Goal: Transaction & Acquisition: Purchase product/service

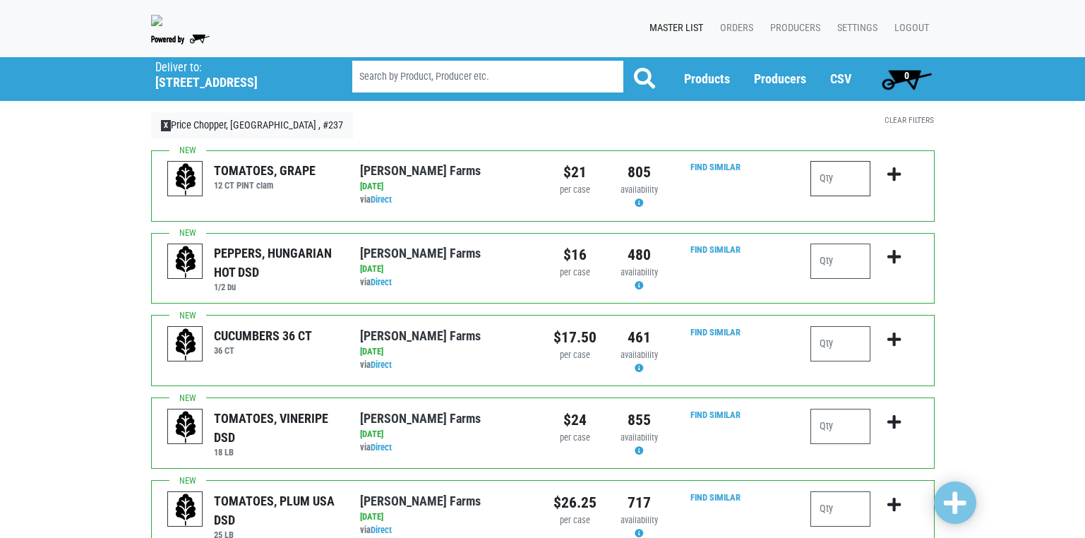
click at [837, 188] on input "number" at bounding box center [841, 178] width 60 height 35
type input "1"
click at [827, 440] on input "number" at bounding box center [841, 426] width 60 height 35
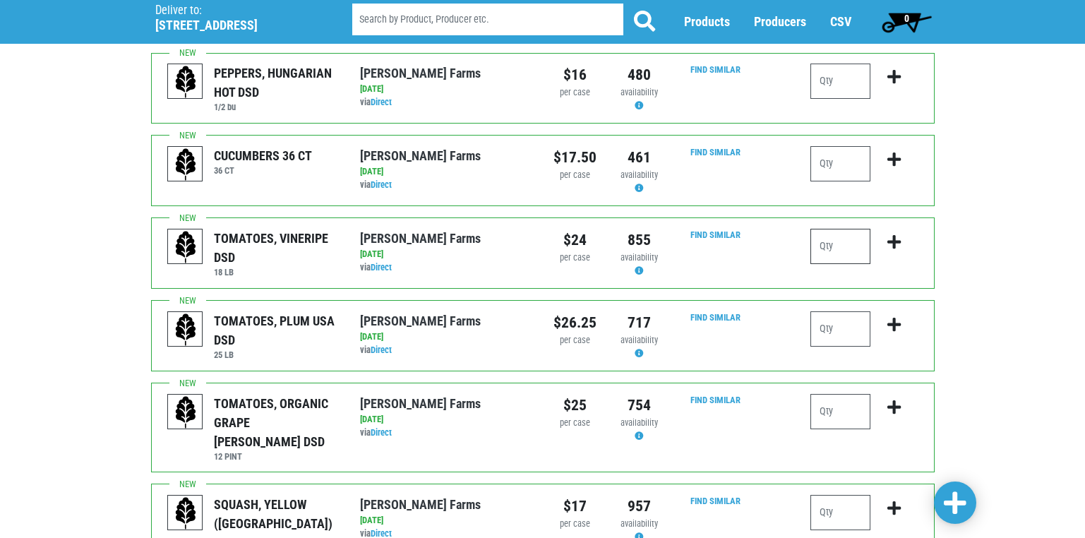
scroll to position [212, 0]
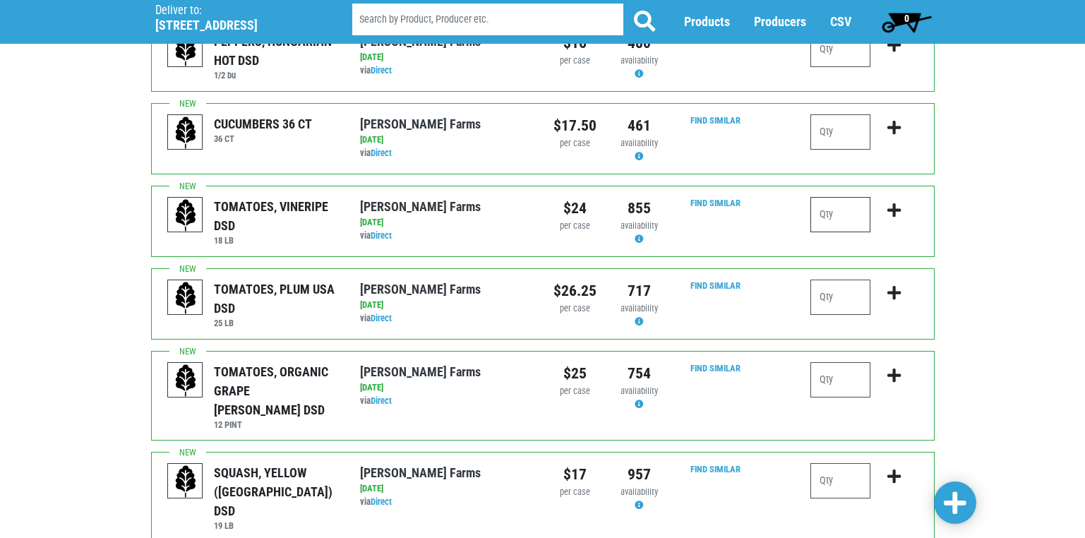
click at [825, 221] on input "number" at bounding box center [841, 214] width 60 height 35
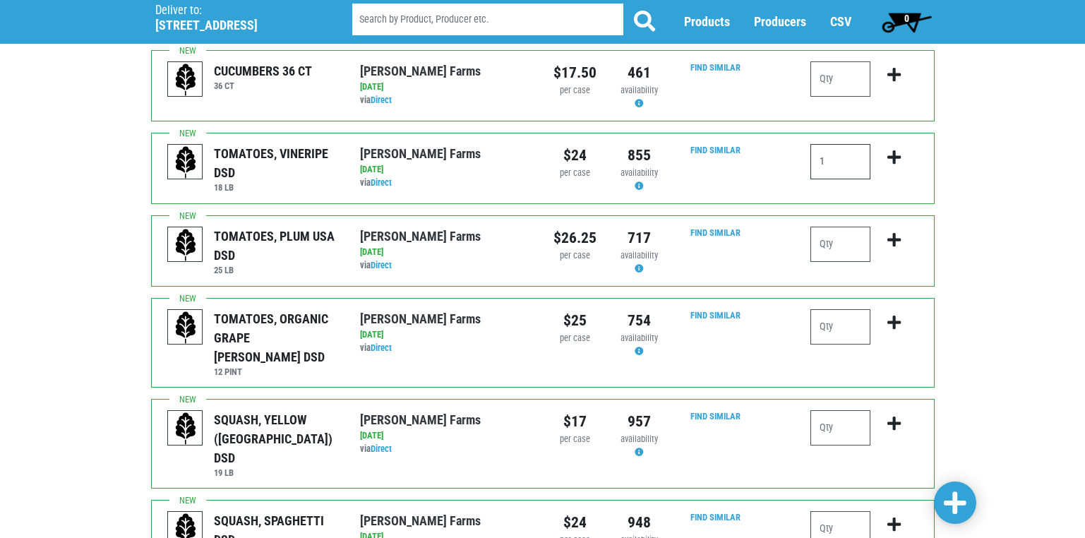
scroll to position [282, 0]
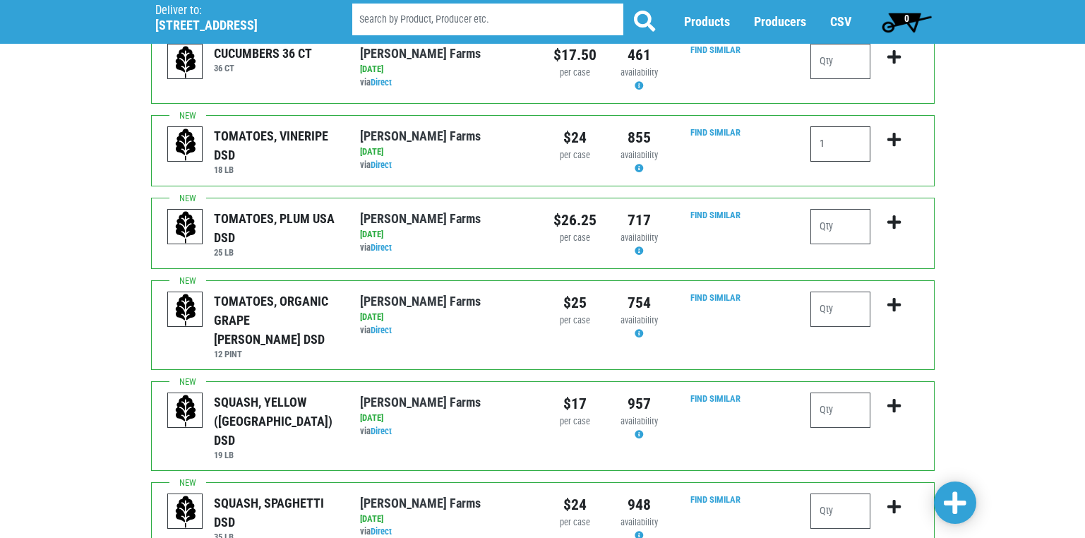
type input "1"
click at [823, 231] on input "number" at bounding box center [841, 226] width 60 height 35
type input "1"
click at [831, 320] on input "number" at bounding box center [841, 309] width 60 height 35
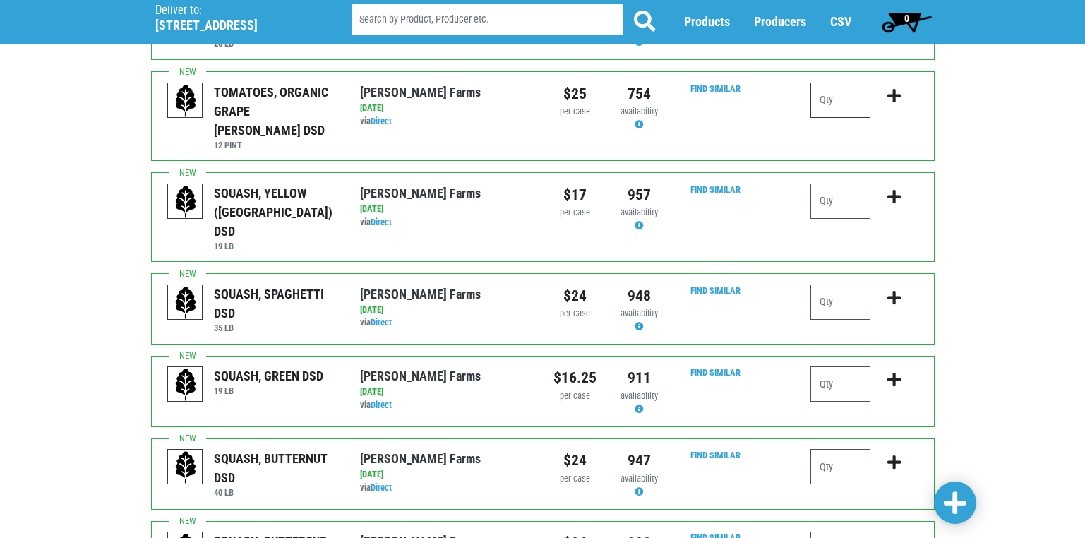
scroll to position [494, 0]
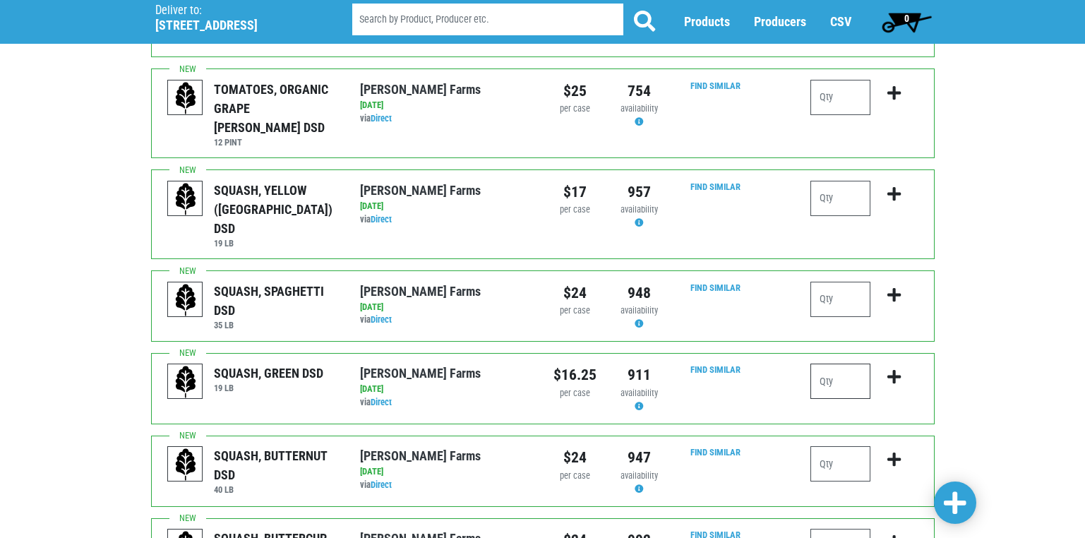
click at [830, 364] on input "number" at bounding box center [841, 381] width 60 height 35
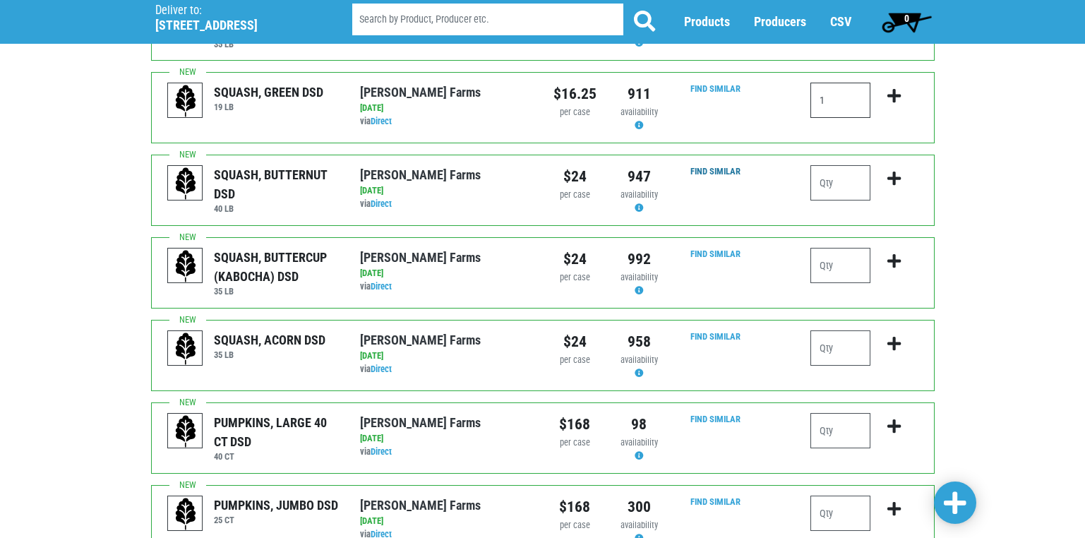
scroll to position [777, 0]
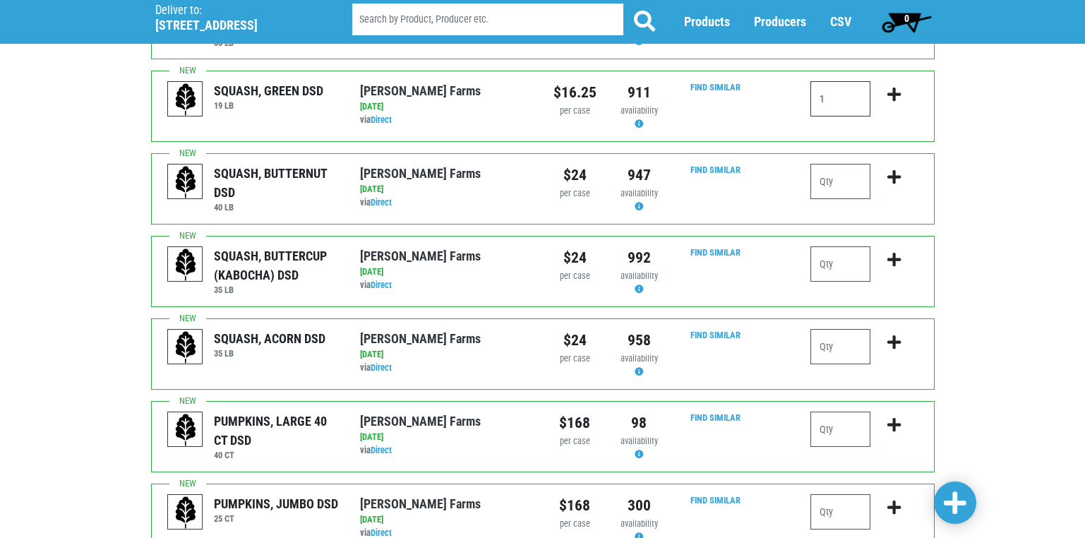
type input "1"
click at [828, 329] on input "number" at bounding box center [841, 346] width 60 height 35
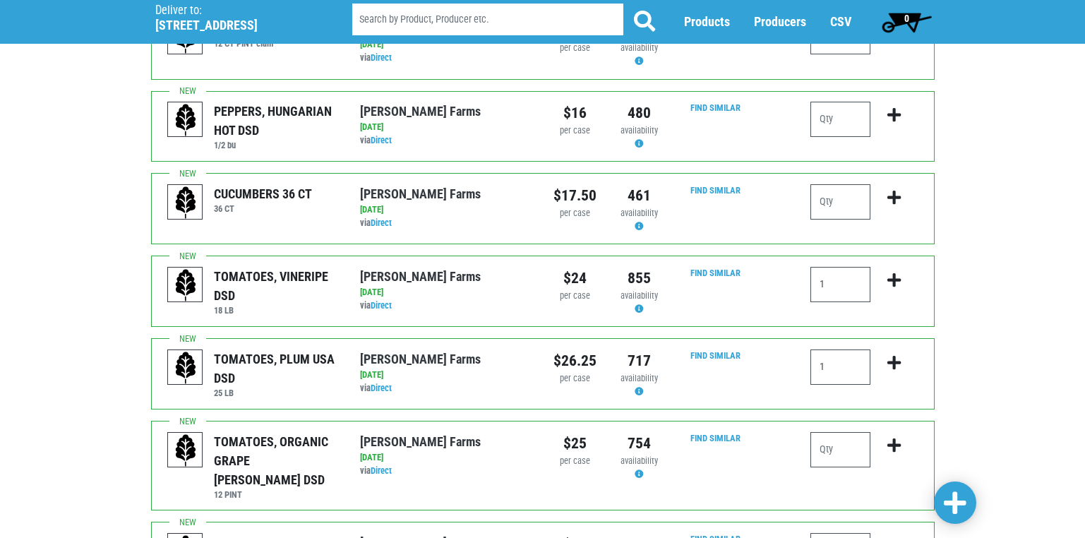
scroll to position [141, 0]
click at [827, 213] on input "number" at bounding box center [841, 202] width 60 height 35
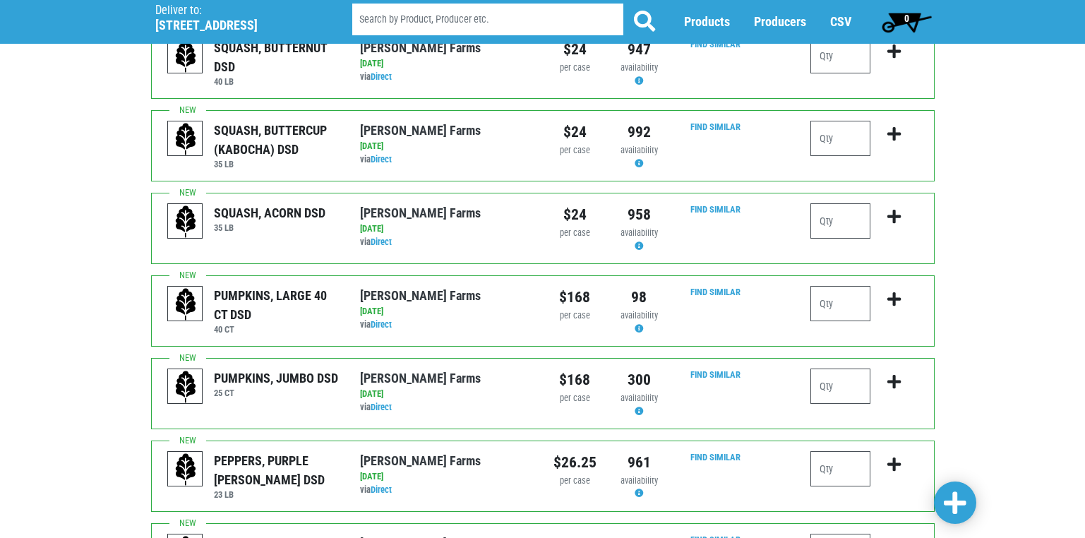
scroll to position [918, 0]
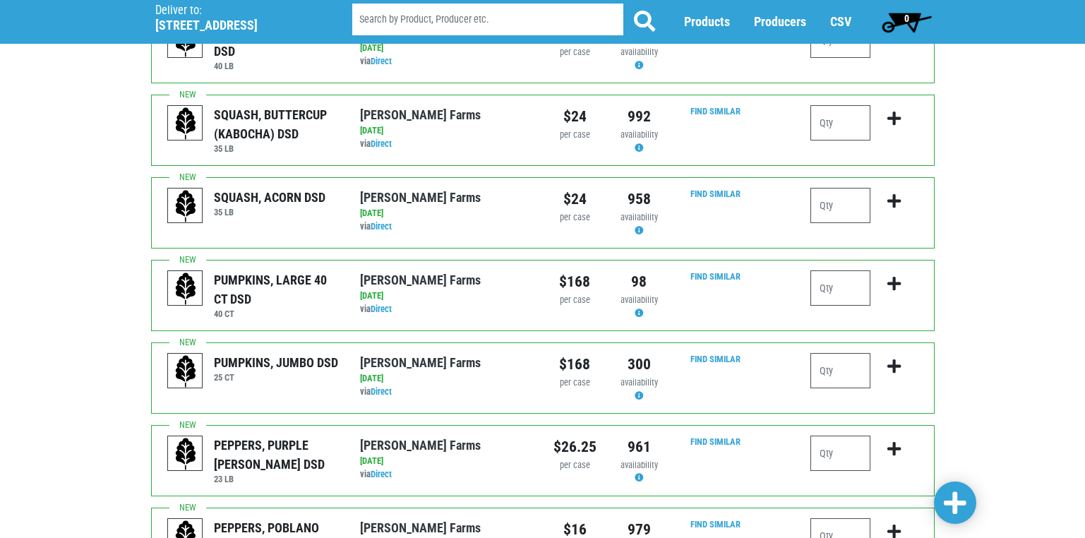
type input "1"
click at [823, 188] on input "number" at bounding box center [841, 205] width 60 height 35
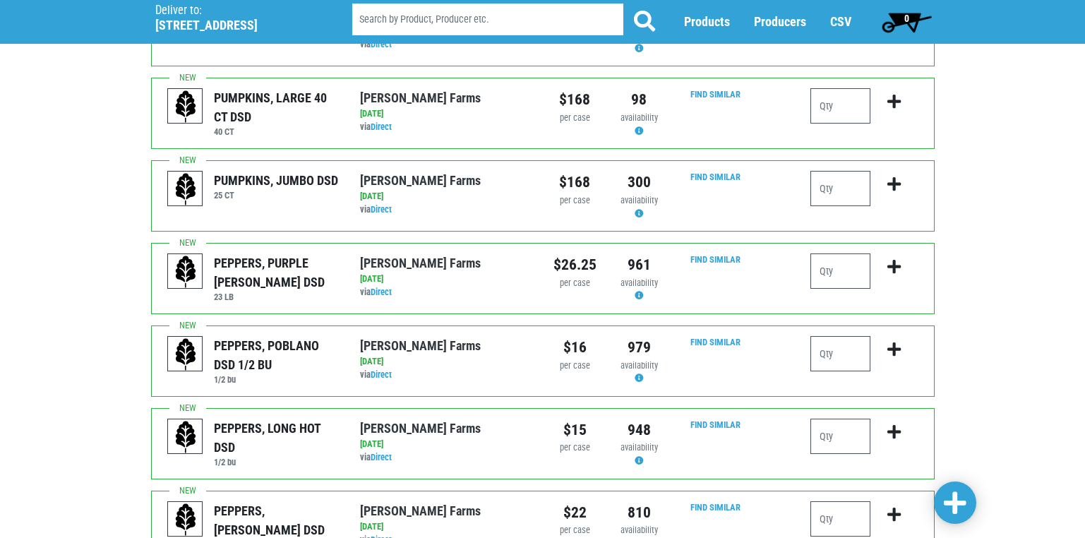
scroll to position [1130, 0]
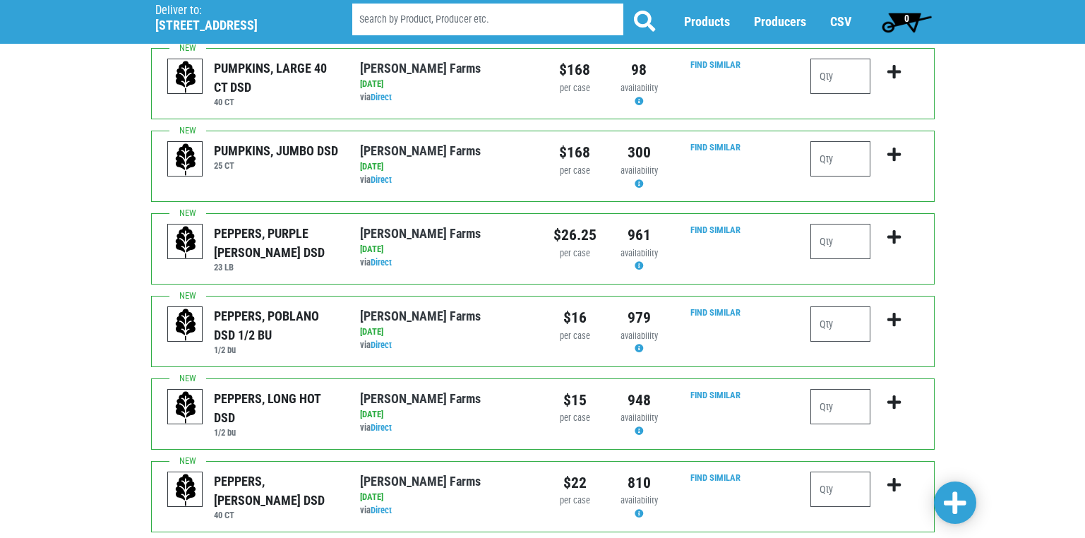
type input "1"
click at [829, 472] on input "number" at bounding box center [841, 489] width 60 height 35
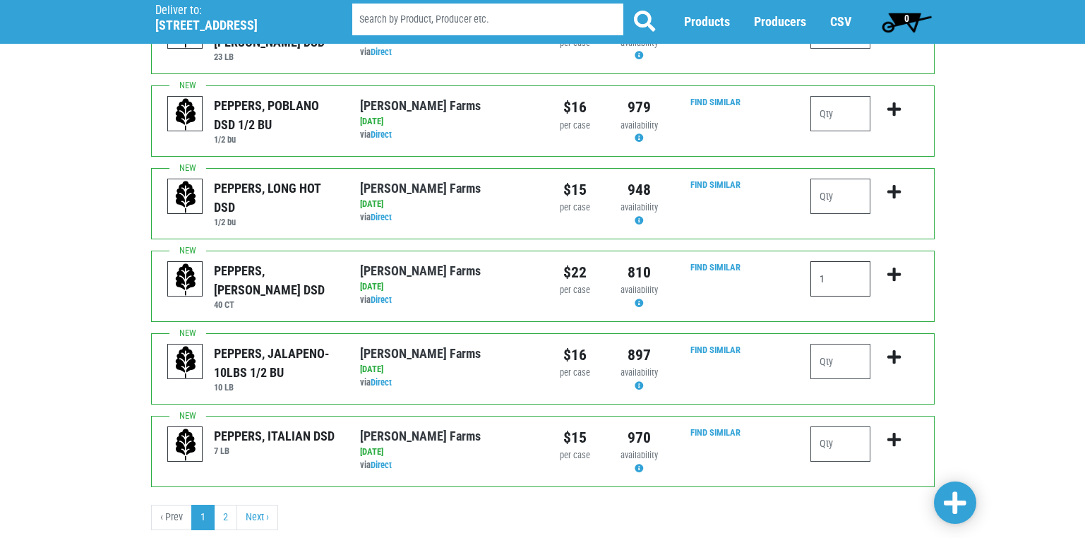
scroll to position [1349, 0]
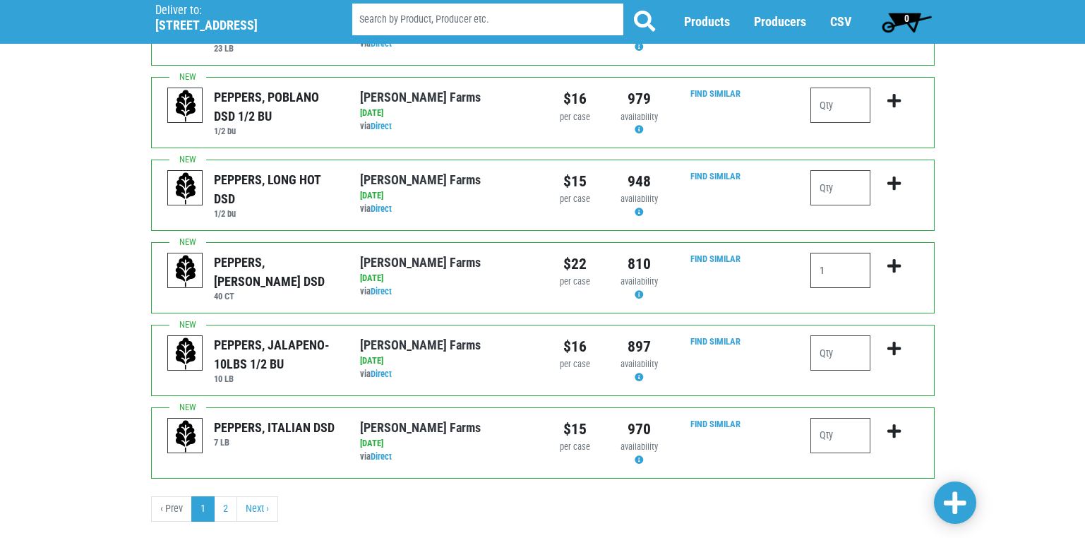
type input "1"
click at [958, 498] on span at bounding box center [955, 503] width 23 height 25
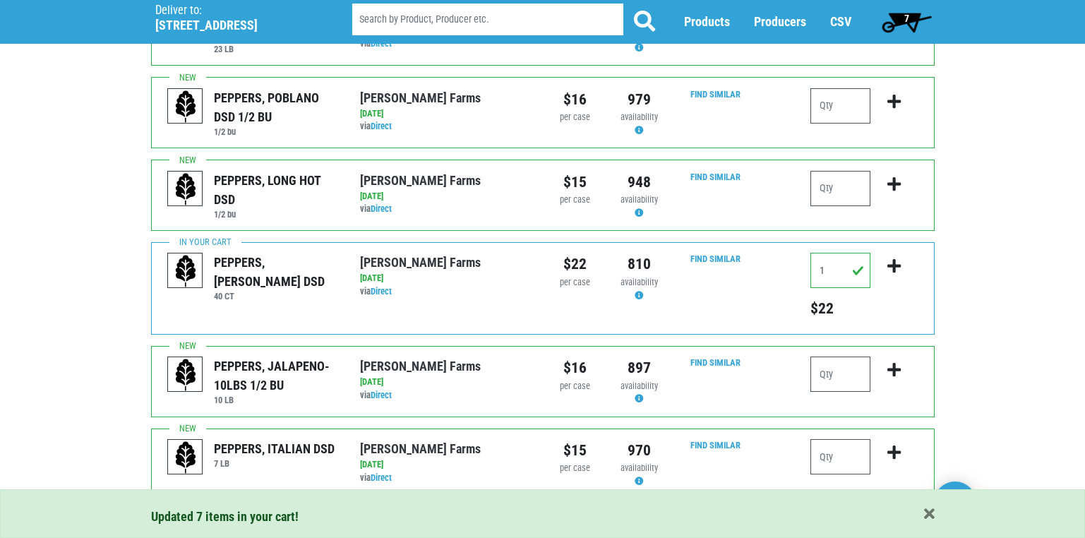
scroll to position [1495, 0]
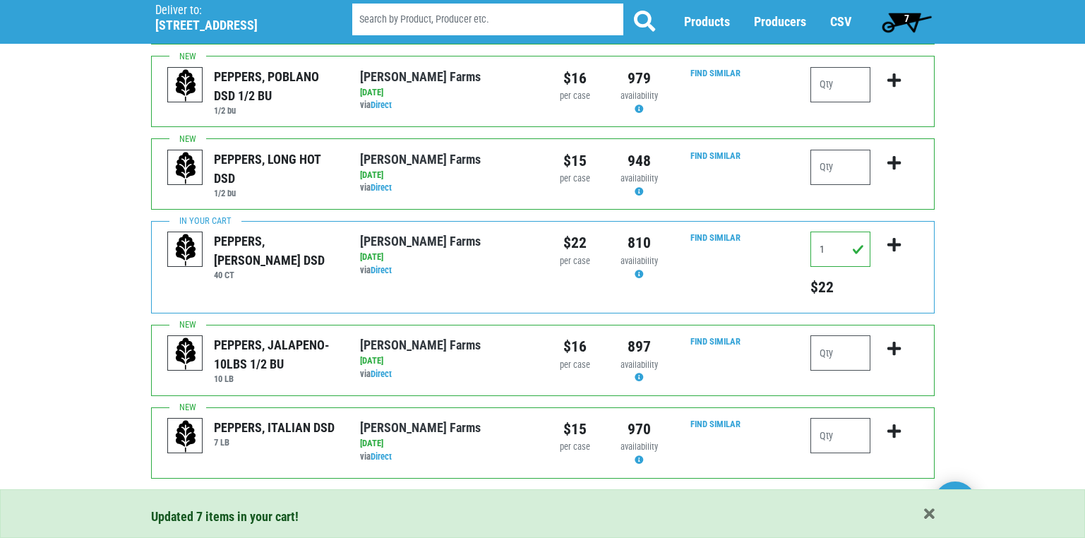
click at [222, 496] on link "2" at bounding box center [225, 508] width 23 height 25
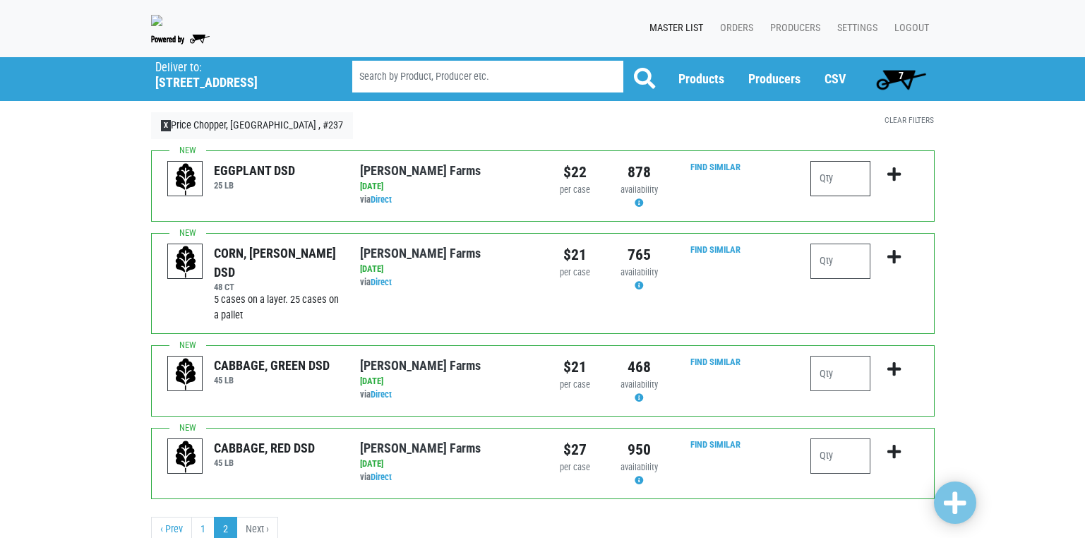
click at [828, 186] on input "number" at bounding box center [841, 178] width 60 height 35
type input "1"
click at [829, 265] on input "number" at bounding box center [841, 261] width 60 height 35
type input "3"
click at [826, 465] on input "number" at bounding box center [841, 455] width 60 height 35
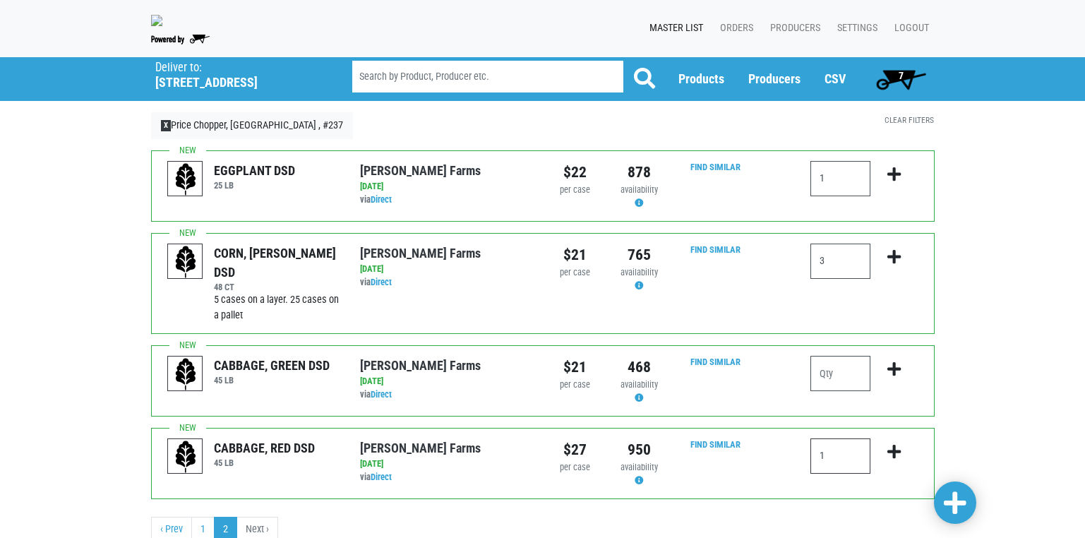
type input "1"
click at [827, 383] on input "number" at bounding box center [841, 373] width 60 height 35
type input "1"
click at [854, 323] on div "3" at bounding box center [864, 283] width 128 height 79
click at [949, 502] on span at bounding box center [955, 503] width 23 height 25
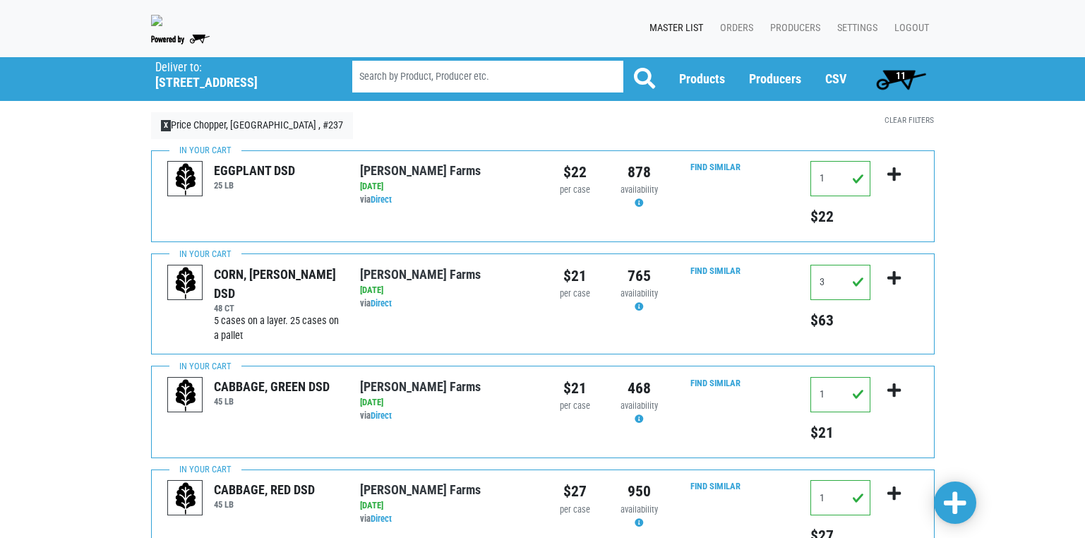
click at [903, 81] on span "11" at bounding box center [901, 75] width 10 height 11
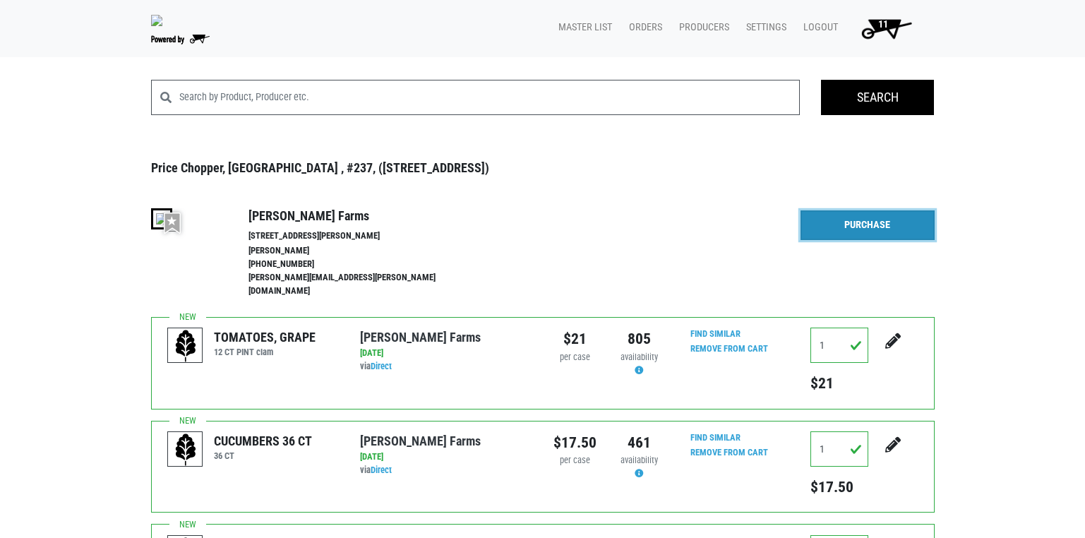
click at [844, 237] on link "Purchase" at bounding box center [868, 225] width 134 height 30
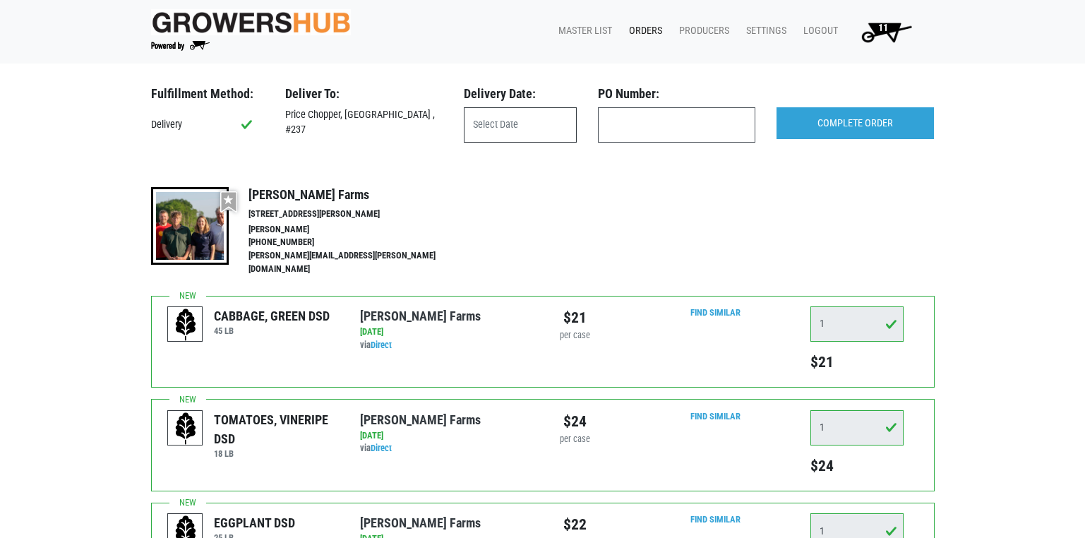
click at [506, 126] on input "text" at bounding box center [520, 124] width 113 height 35
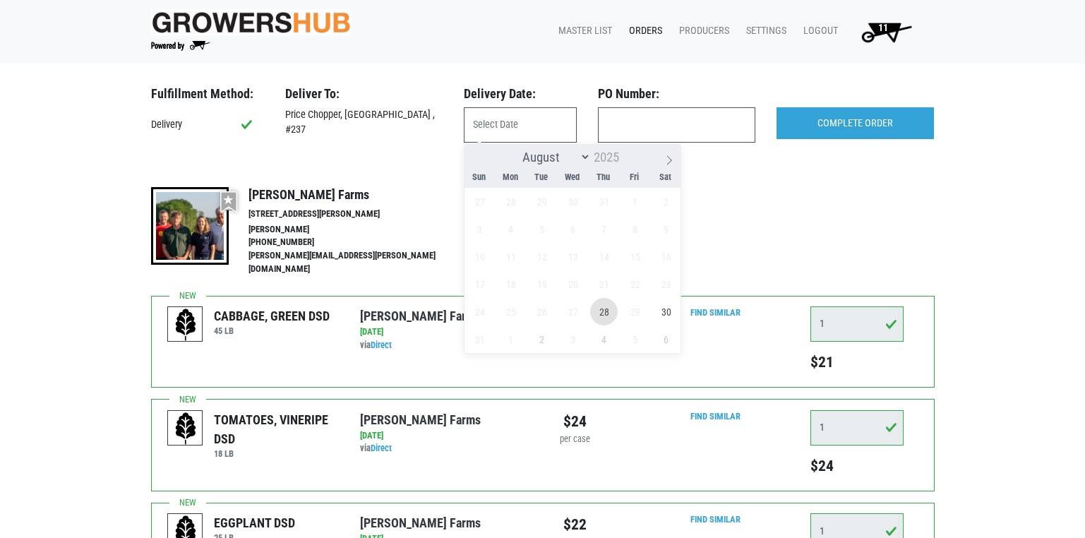
click at [608, 309] on span "28" at bounding box center [604, 312] width 28 height 28
type input "[DATE]"
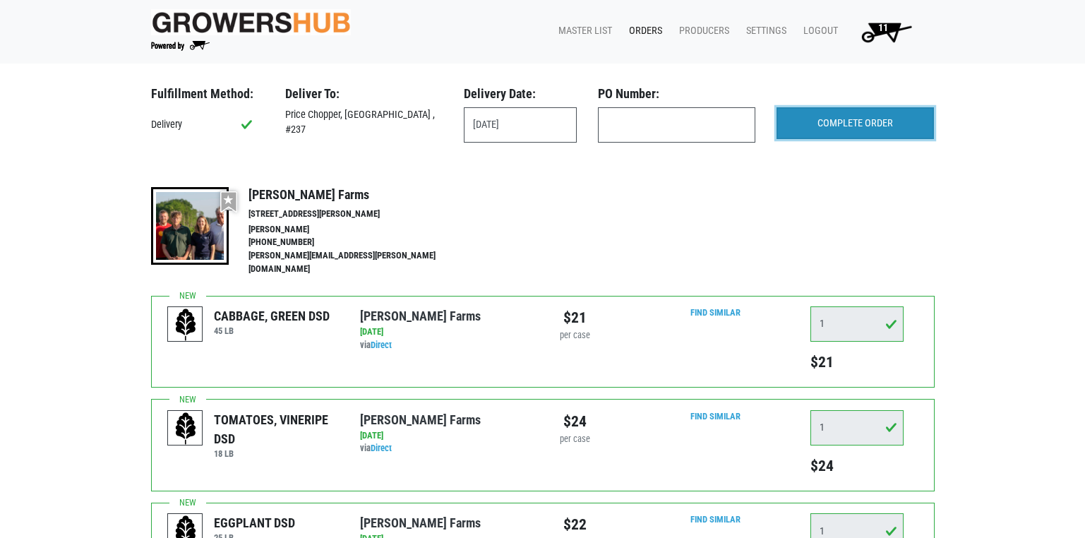
click at [848, 121] on input "COMPLETE ORDER" at bounding box center [855, 123] width 157 height 32
